Goal: Information Seeking & Learning: Learn about a topic

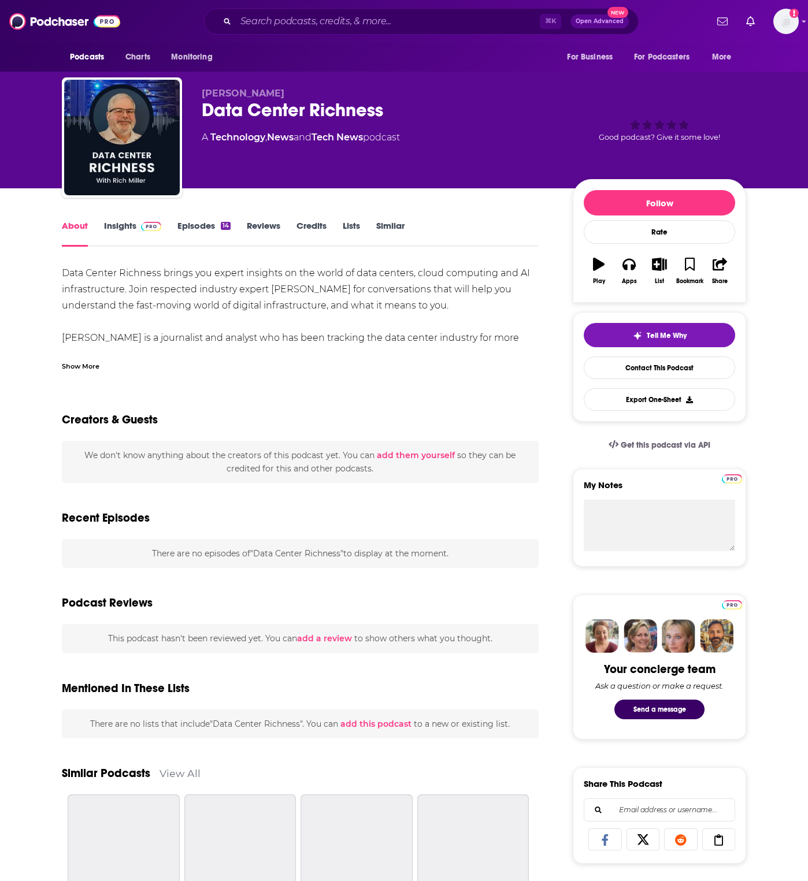
click at [135, 216] on div "About Insights Episodes 14 Reviews Credits Lists Similar Data Center Richness b…" at bounding box center [404, 830] width 684 height 1284
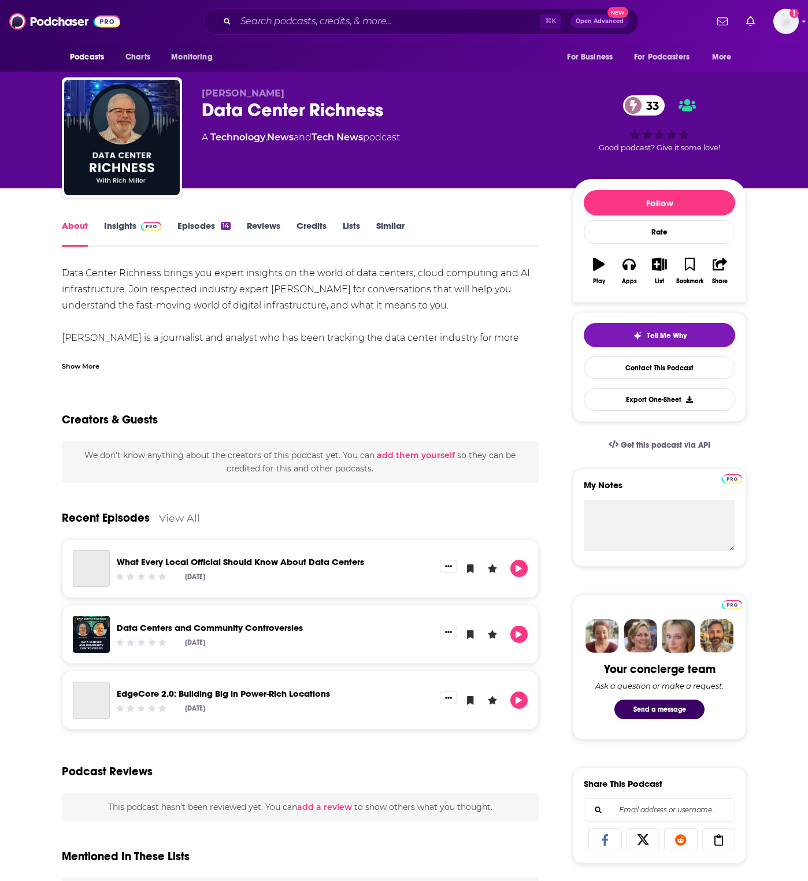
click at [132, 221] on link "Insights" at bounding box center [132, 233] width 57 height 27
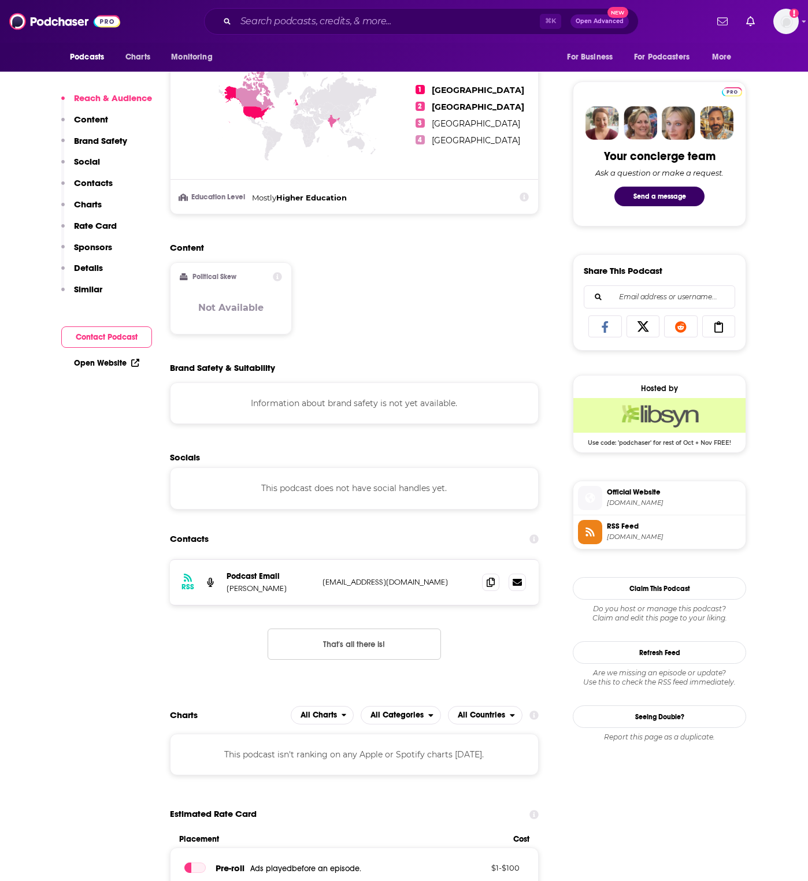
scroll to position [519, 0]
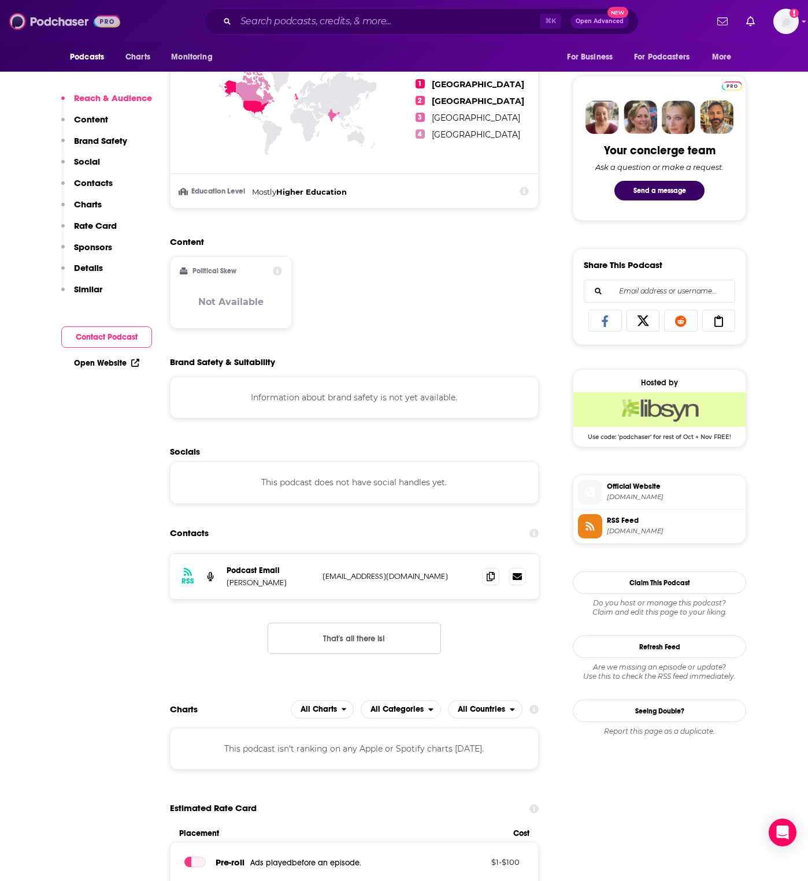
click at [55, 21] on img at bounding box center [64, 21] width 111 height 22
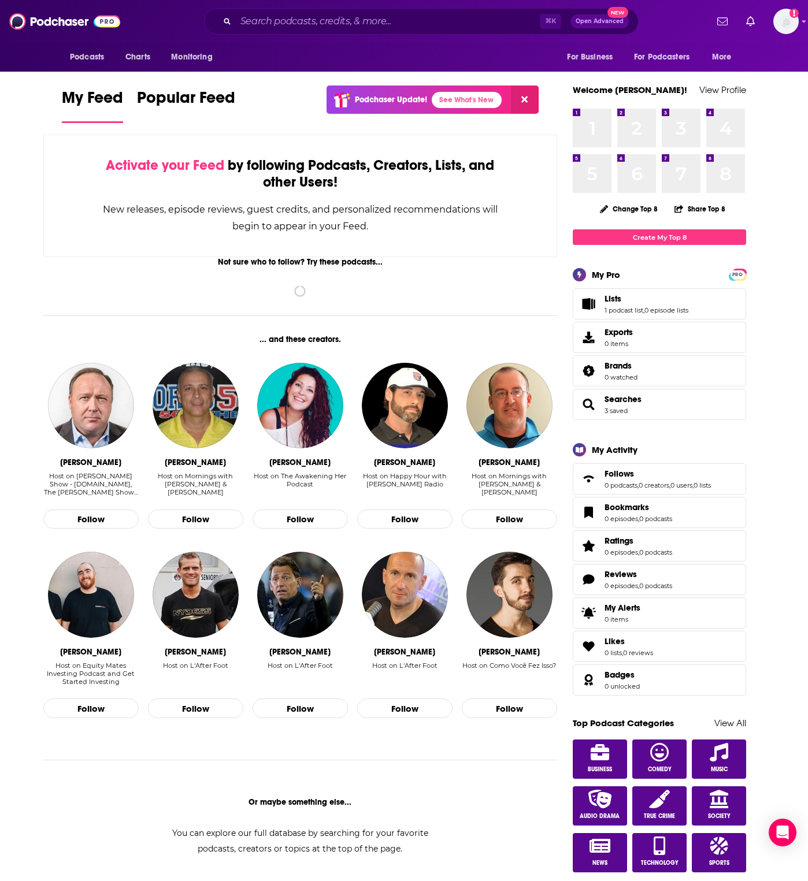
click at [0, 0] on span "Podcasts" at bounding box center [0, 0] width 0 height 0
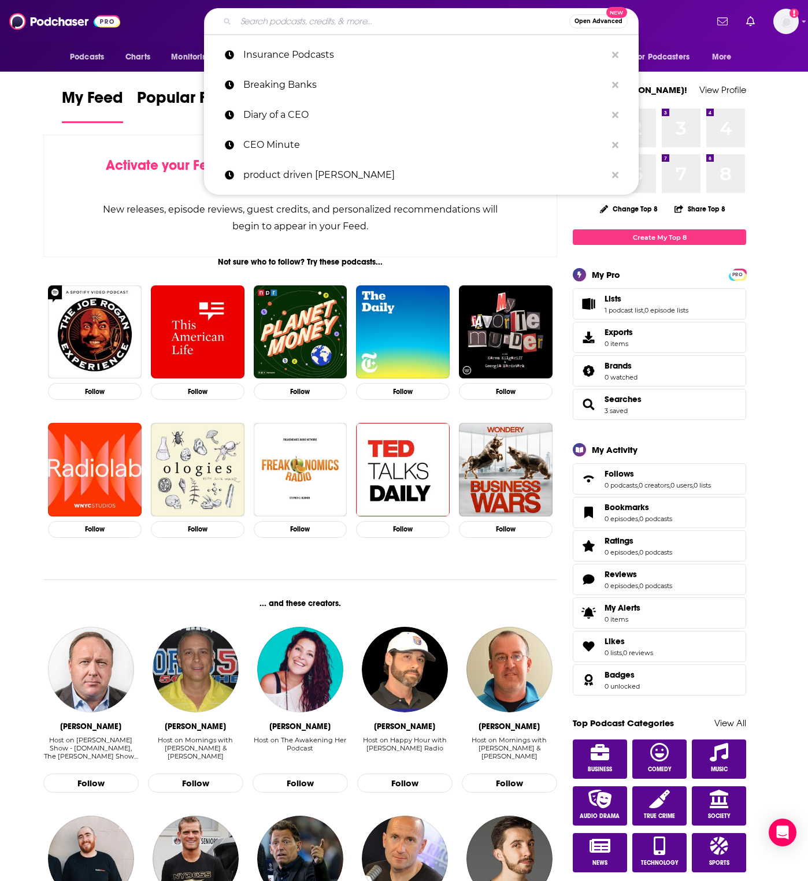
click at [344, 20] on input "Search podcasts, credits, & more..." at bounding box center [402, 21] width 333 height 18
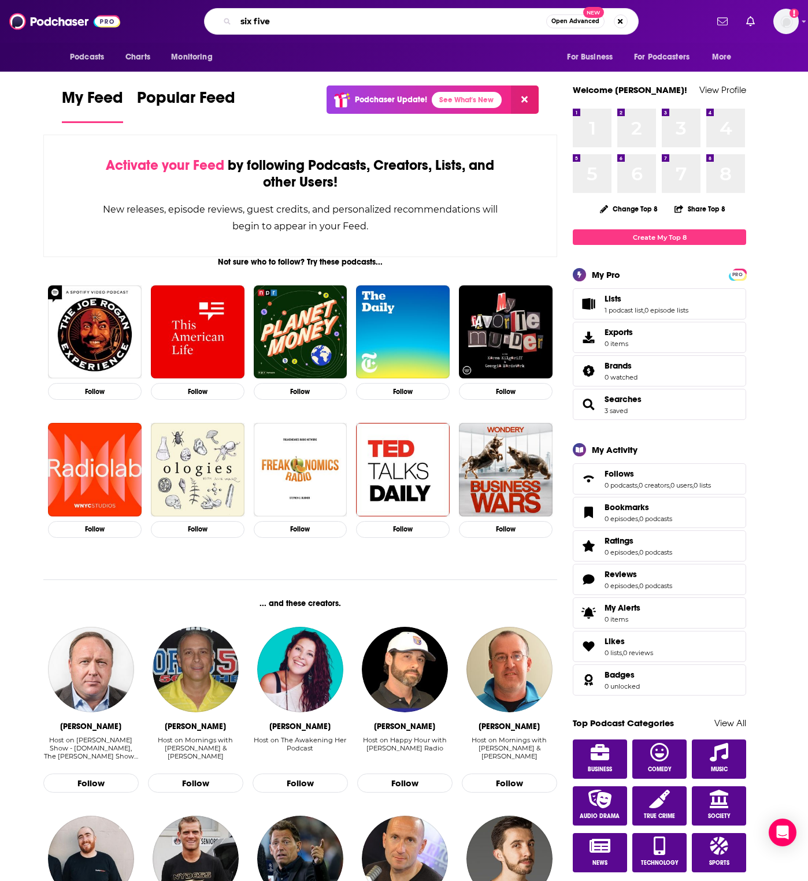
type input "six five"
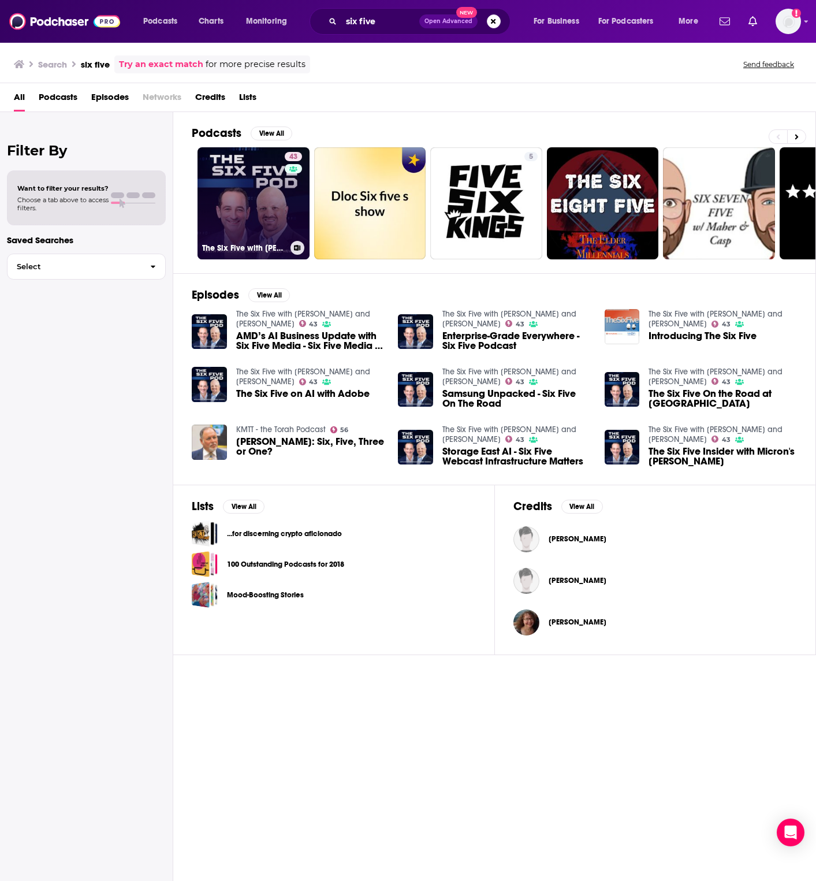
click at [238, 198] on link "43 The Six Five with [PERSON_NAME] and [PERSON_NAME]" at bounding box center [254, 203] width 112 height 112
